Goal: Task Accomplishment & Management: Manage account settings

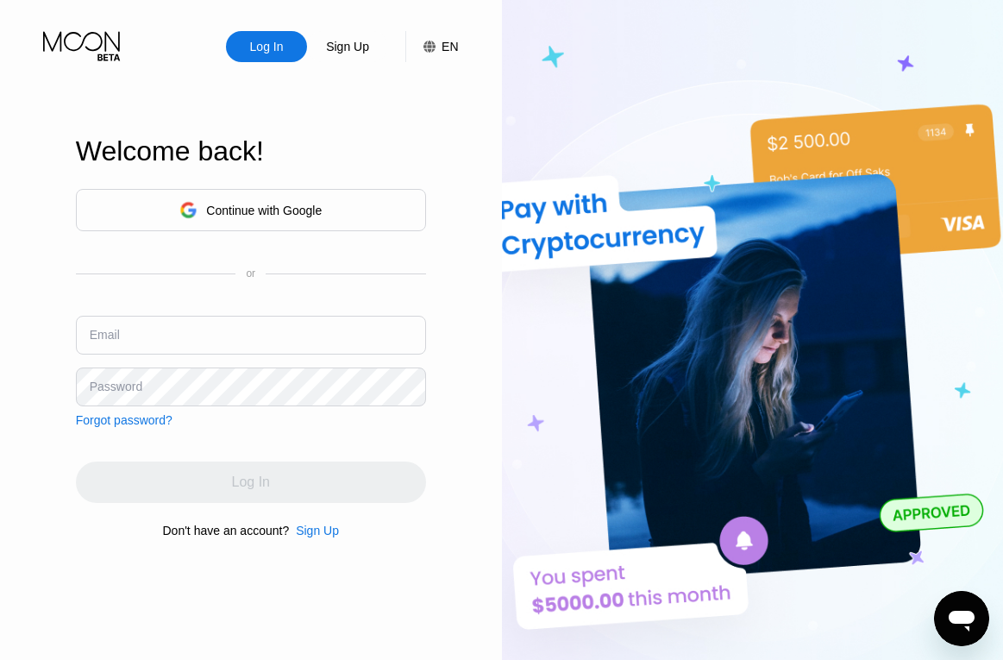
type input "[EMAIL_ADDRESS][DOMAIN_NAME]"
click at [843, 38] on img at bounding box center [753, 363] width 502 height 726
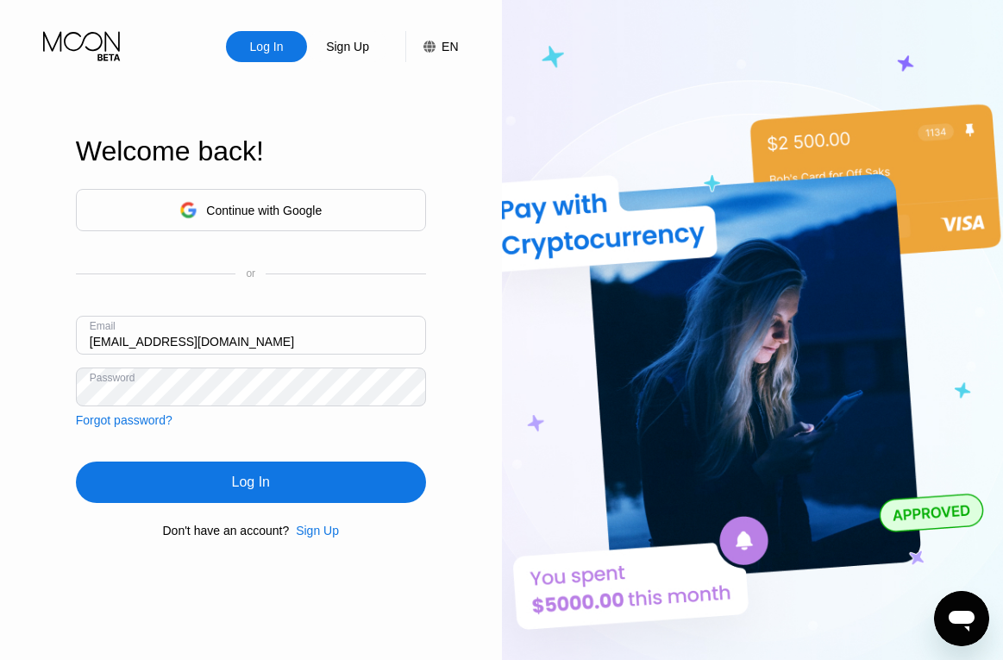
click at [169, 493] on div "Log In" at bounding box center [251, 481] width 350 height 41
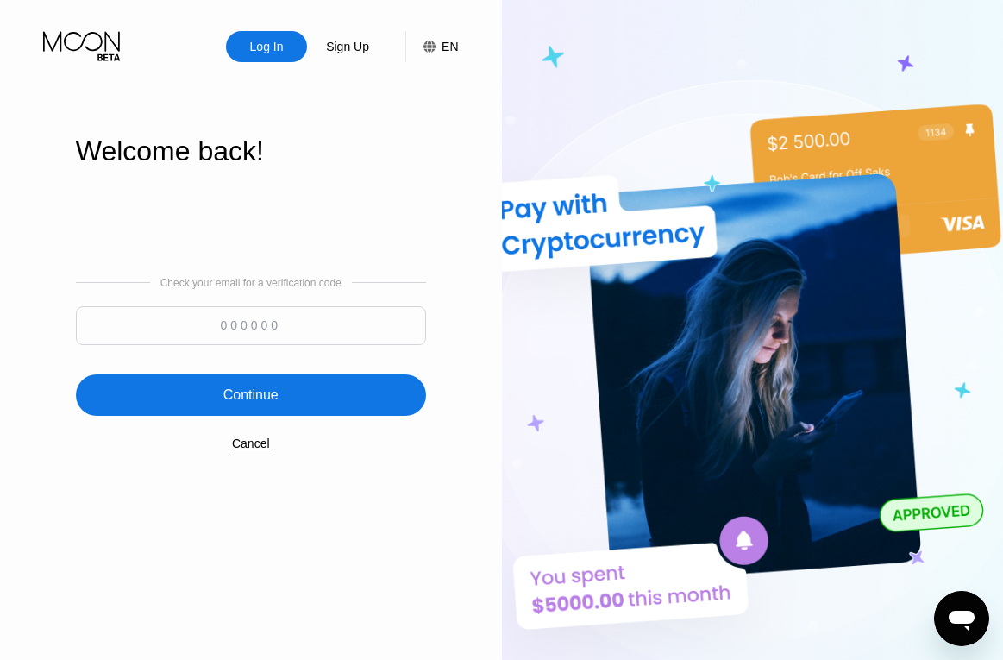
click at [262, 322] on input at bounding box center [251, 325] width 350 height 39
paste input "400398"
type input "400398"
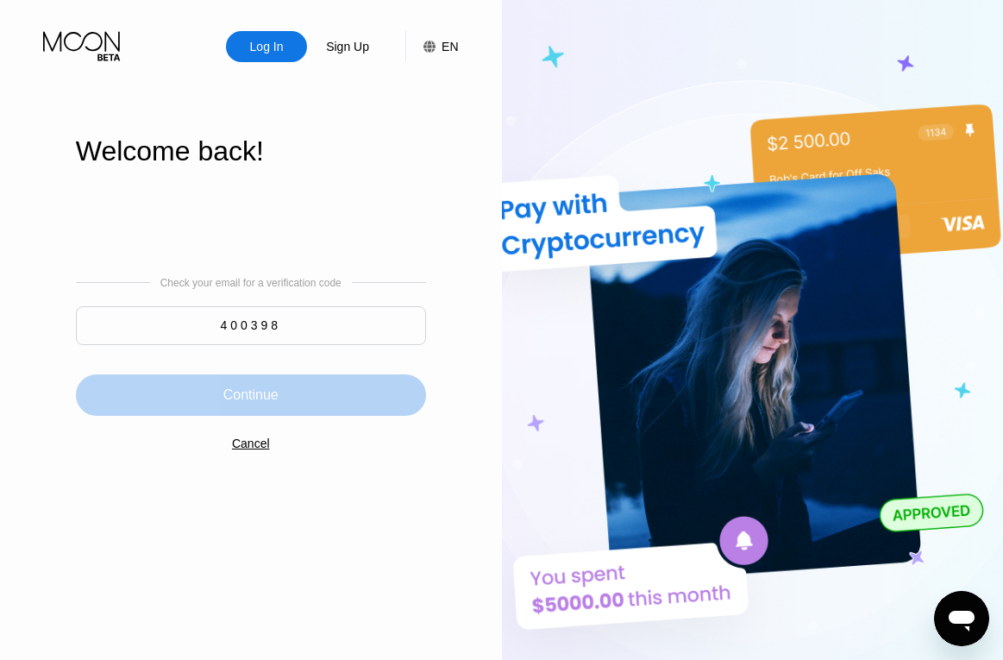
click at [255, 383] on div "Continue" at bounding box center [251, 394] width 350 height 41
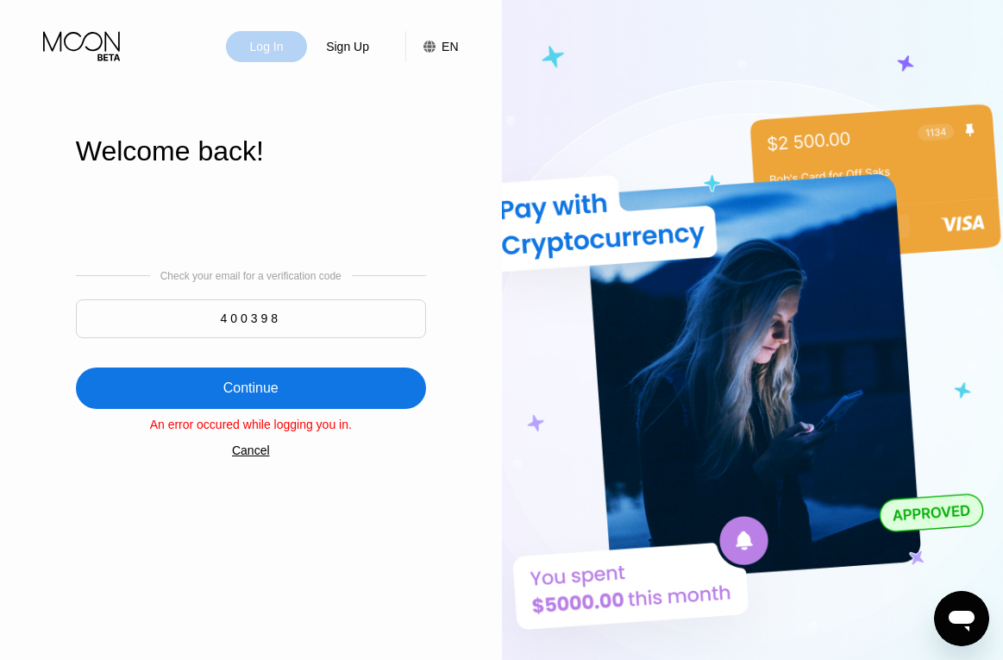
click at [247, 60] on div "Log In" at bounding box center [266, 46] width 81 height 31
click at [249, 457] on div "Cancel" at bounding box center [251, 450] width 38 height 14
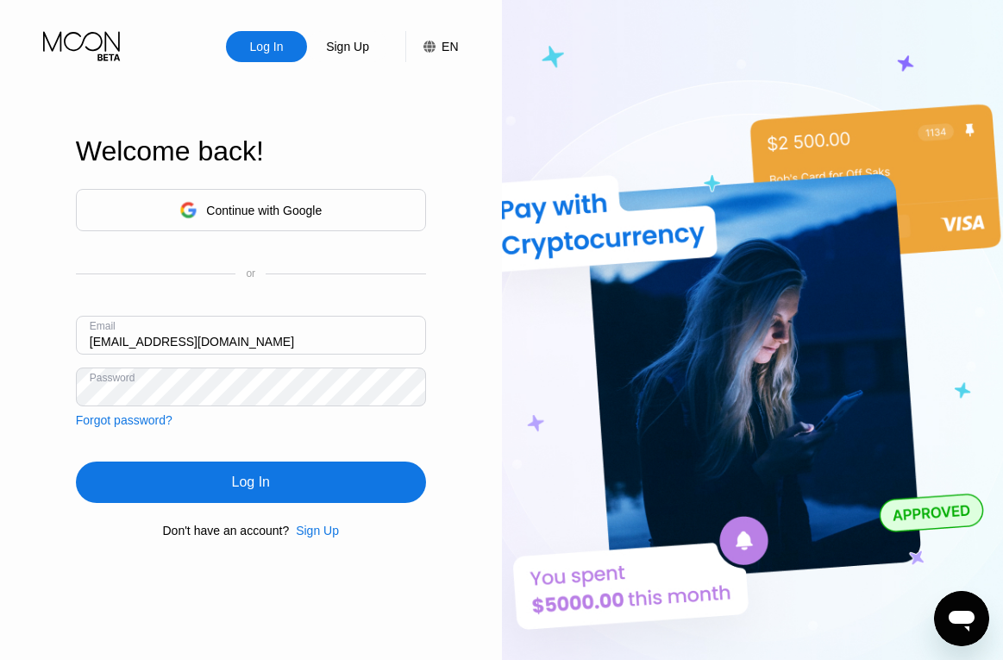
click at [229, 488] on div "Log In" at bounding box center [251, 481] width 350 height 41
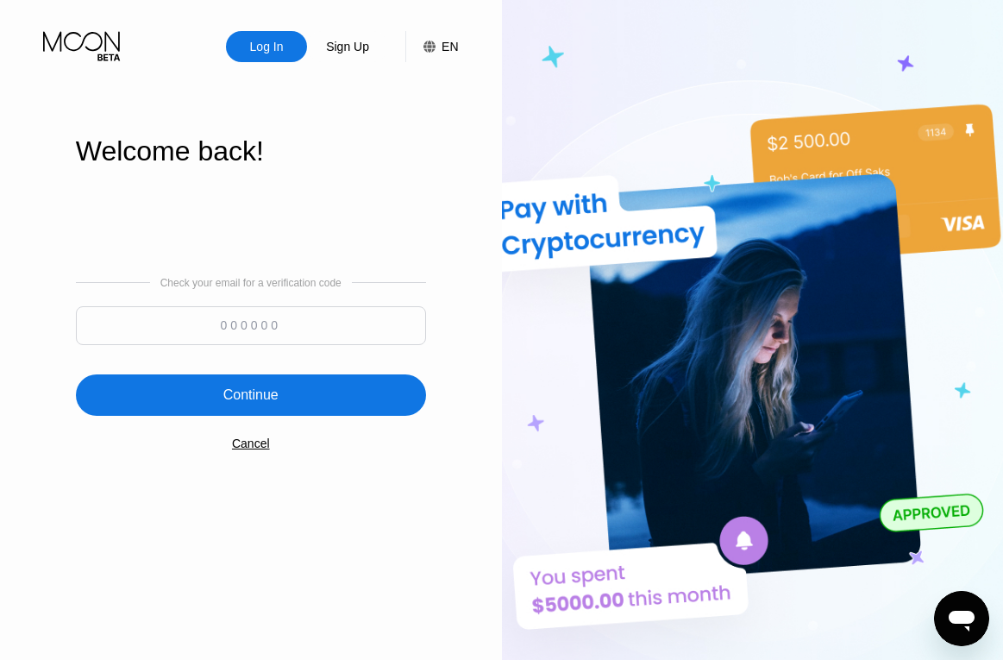
click at [867, 77] on img at bounding box center [753, 363] width 502 height 726
click at [276, 317] on input at bounding box center [251, 325] width 350 height 39
paste input "832930"
type input "832930"
click at [266, 392] on div "Continue" at bounding box center [250, 394] width 55 height 17
